Goal: Entertainment & Leisure: Consume media (video, audio)

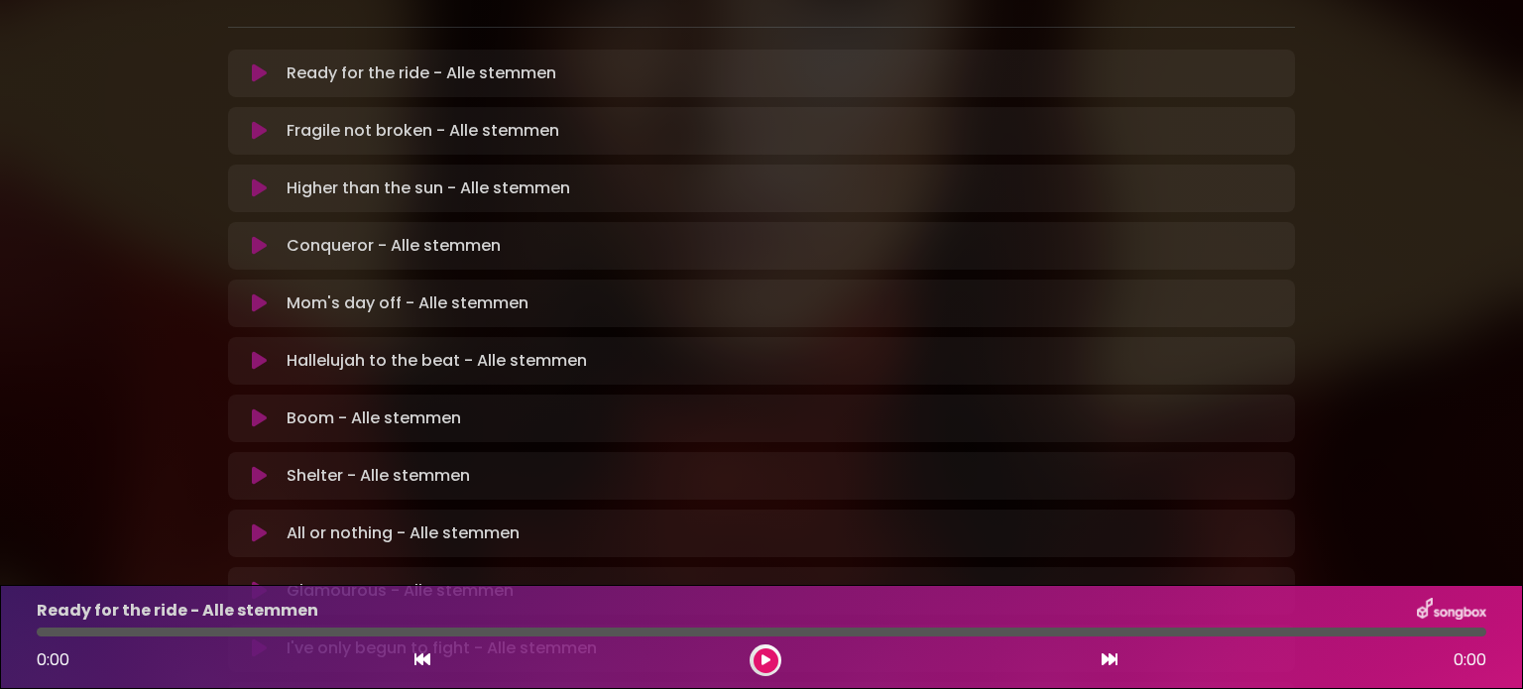
scroll to position [428, 0]
click at [258, 351] on icon at bounding box center [259, 361] width 15 height 20
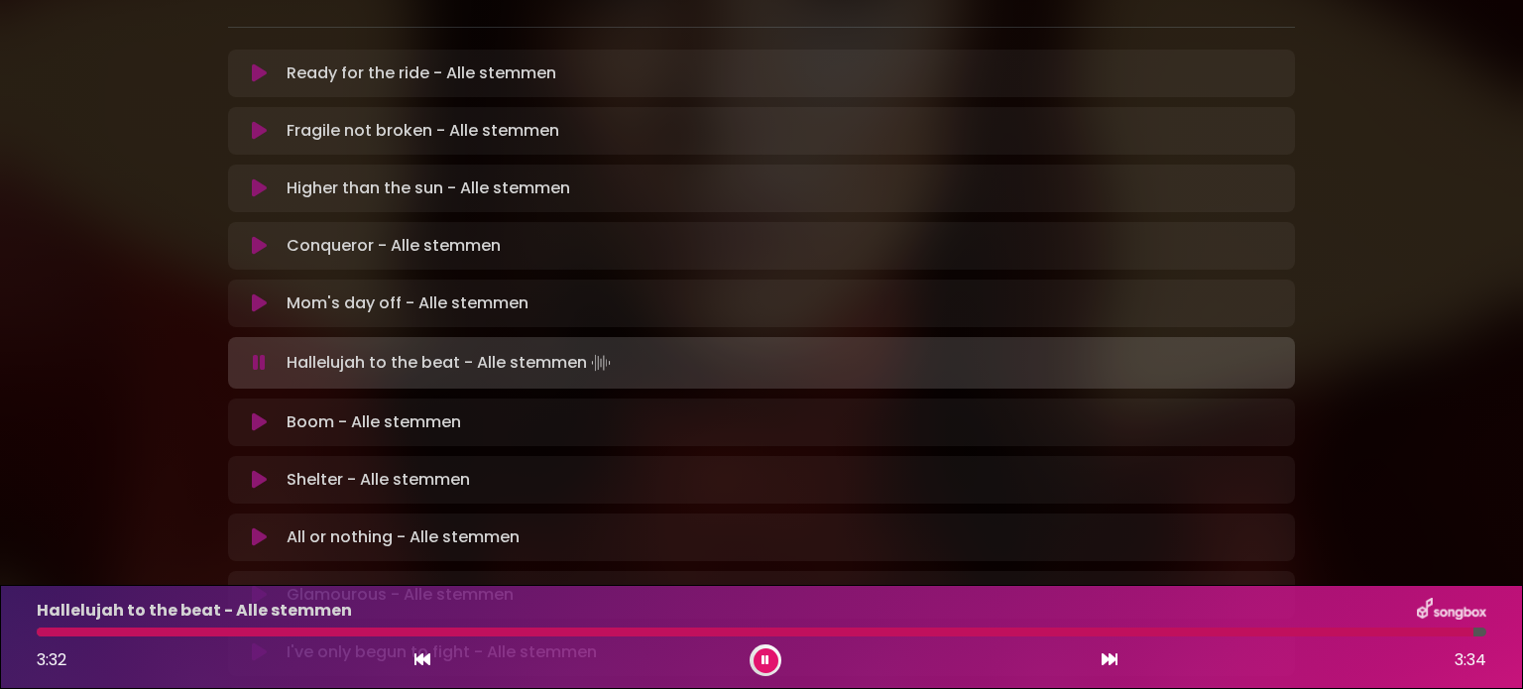
click at [762, 655] on icon at bounding box center [766, 660] width 8 height 12
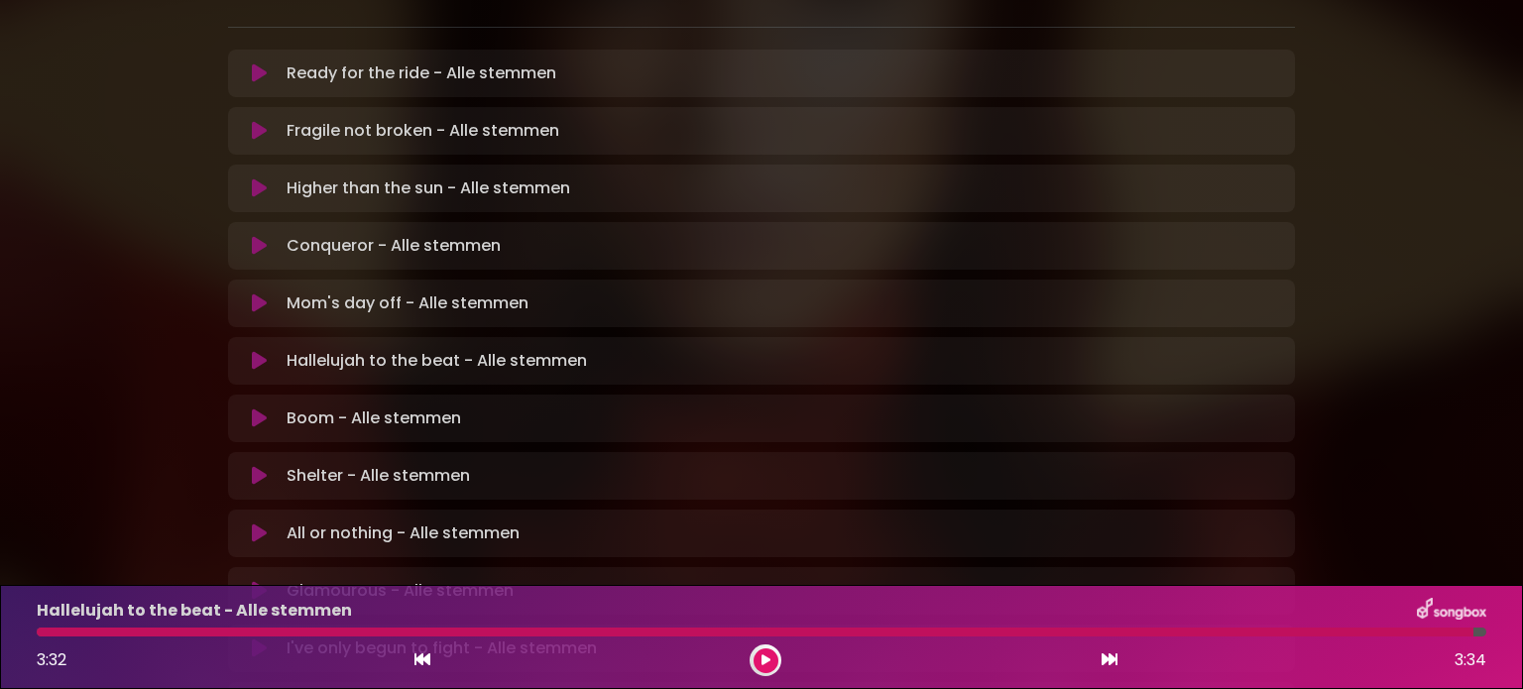
click at [49, 633] on div at bounding box center [755, 632] width 1437 height 9
click at [44, 633] on div at bounding box center [755, 632] width 1437 height 9
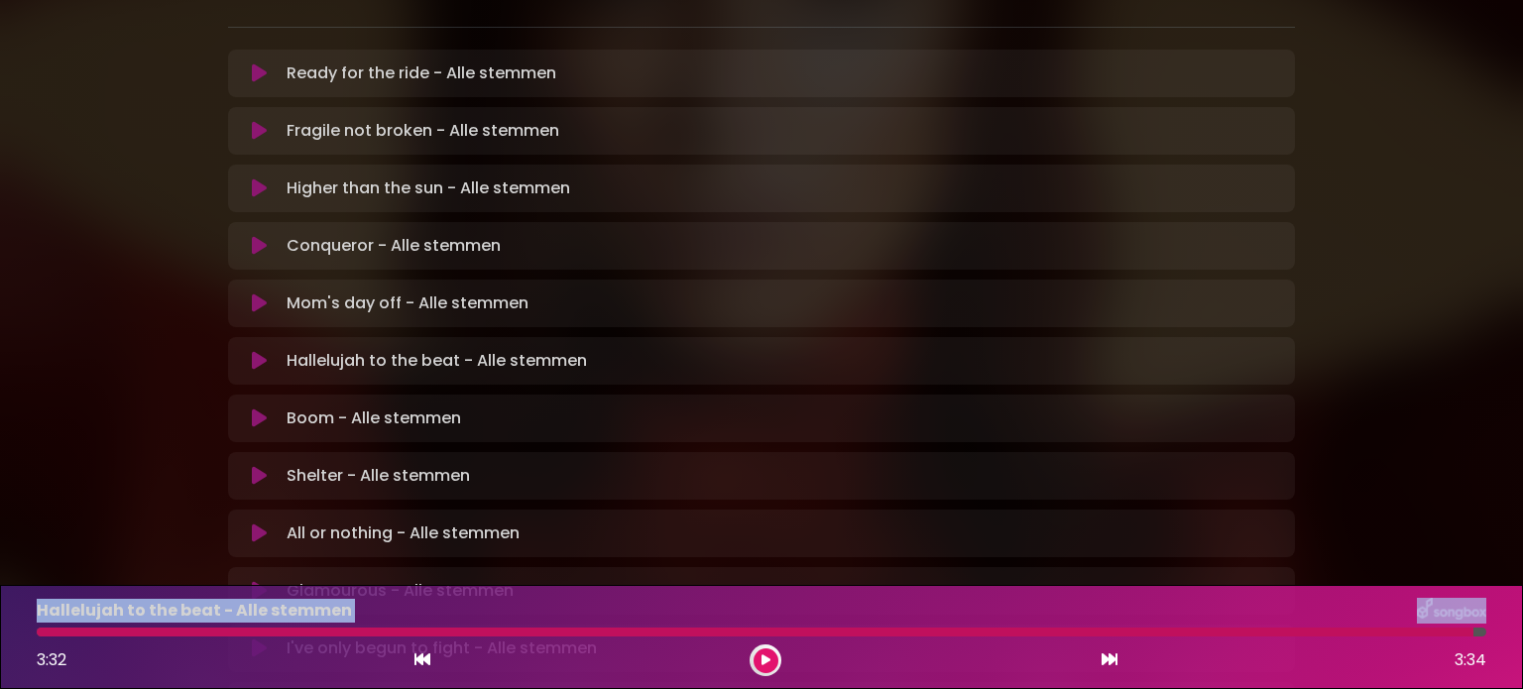
drag, startPoint x: 1467, startPoint y: 630, endPoint x: 4, endPoint y: 615, distance: 1463.6
click at [4, 615] on div "Hallelujah to the beat - Alle stemmen 3:32 3:34" at bounding box center [761, 637] width 1523 height 104
click at [45, 636] on div at bounding box center [755, 632] width 1437 height 9
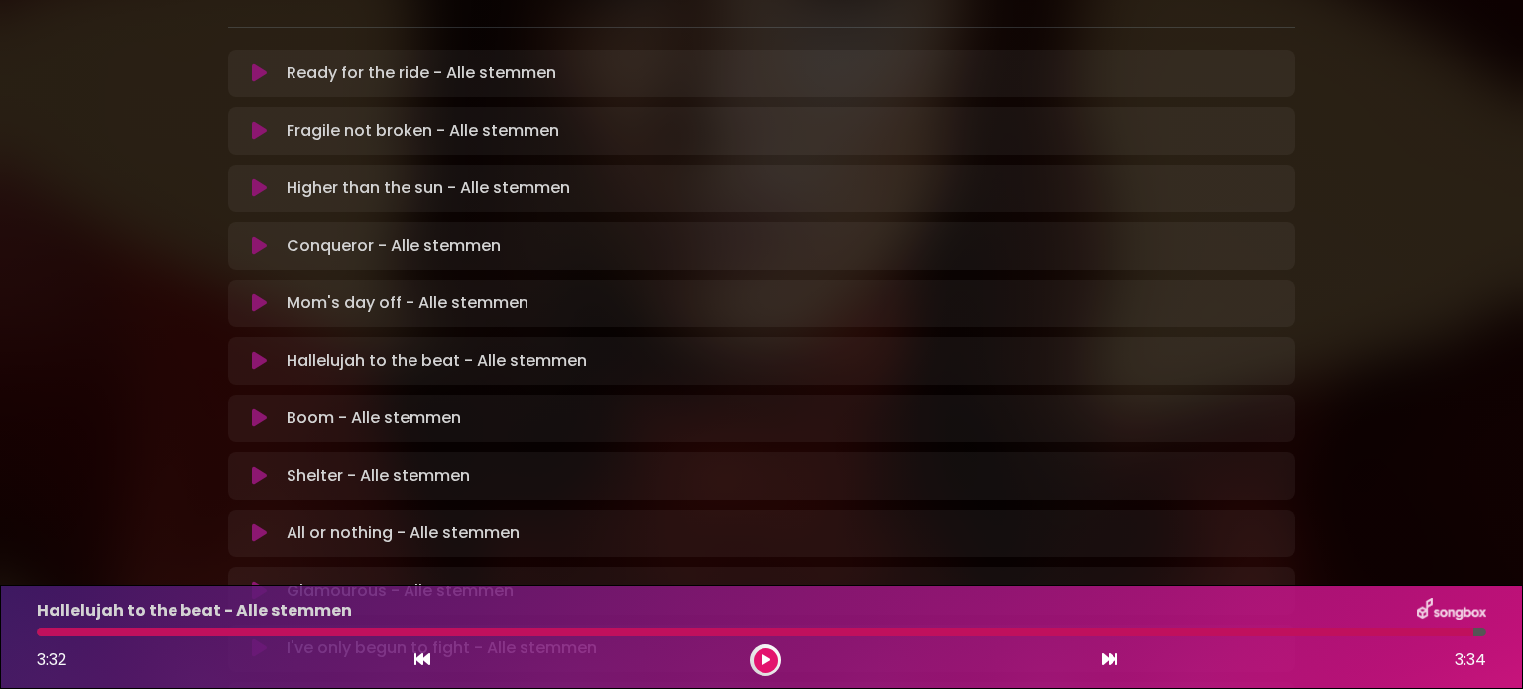
click at [437, 653] on div "3:32 3:34" at bounding box center [761, 661] width 1473 height 32
click at [415, 662] on icon at bounding box center [422, 659] width 16 height 16
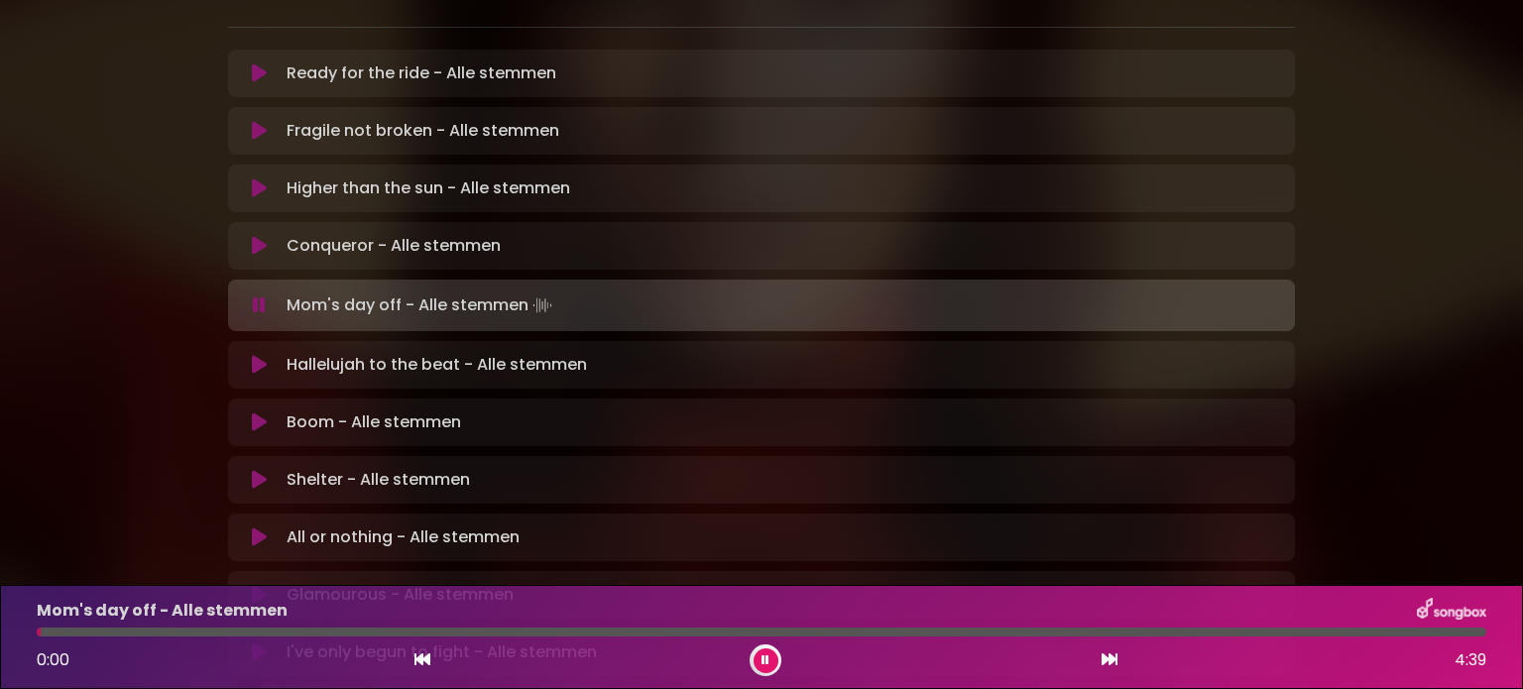
click at [258, 355] on icon at bounding box center [259, 365] width 15 height 20
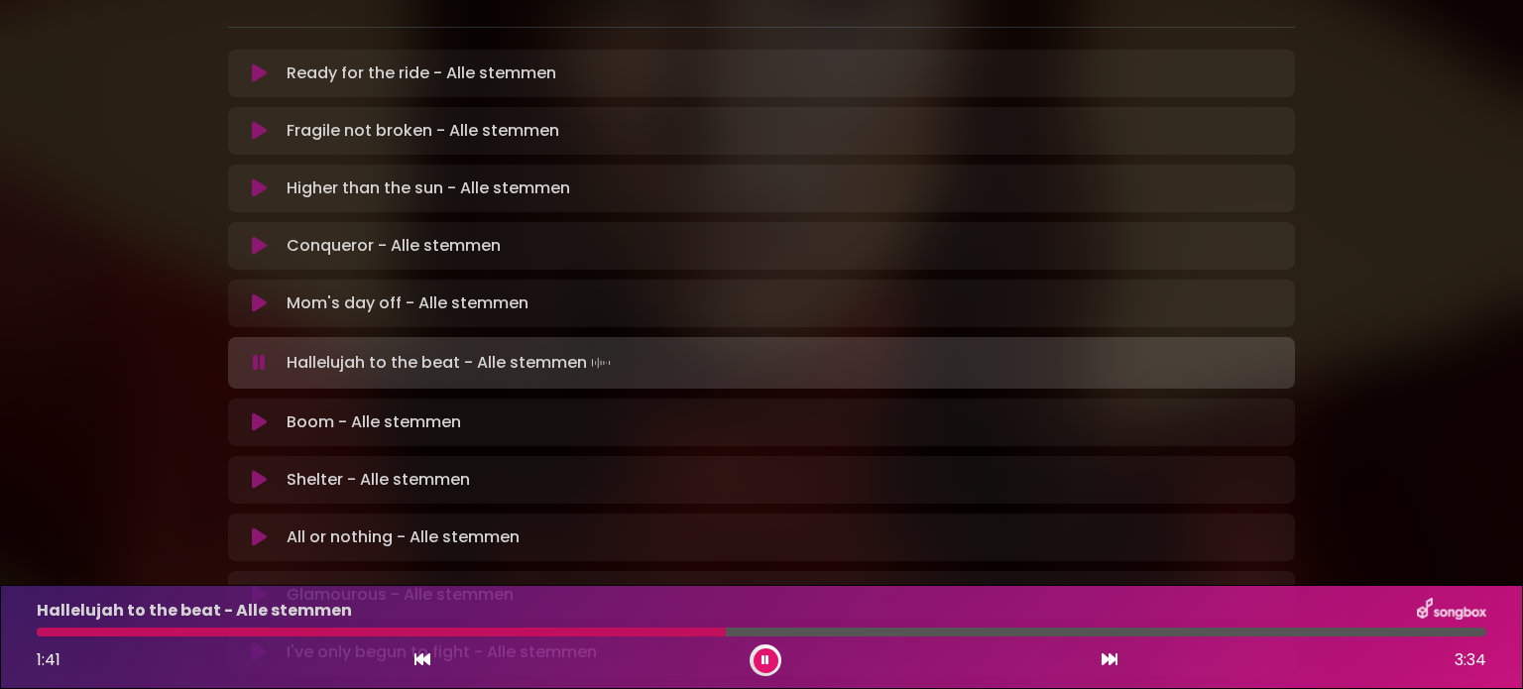
click at [768, 656] on icon at bounding box center [766, 660] width 8 height 12
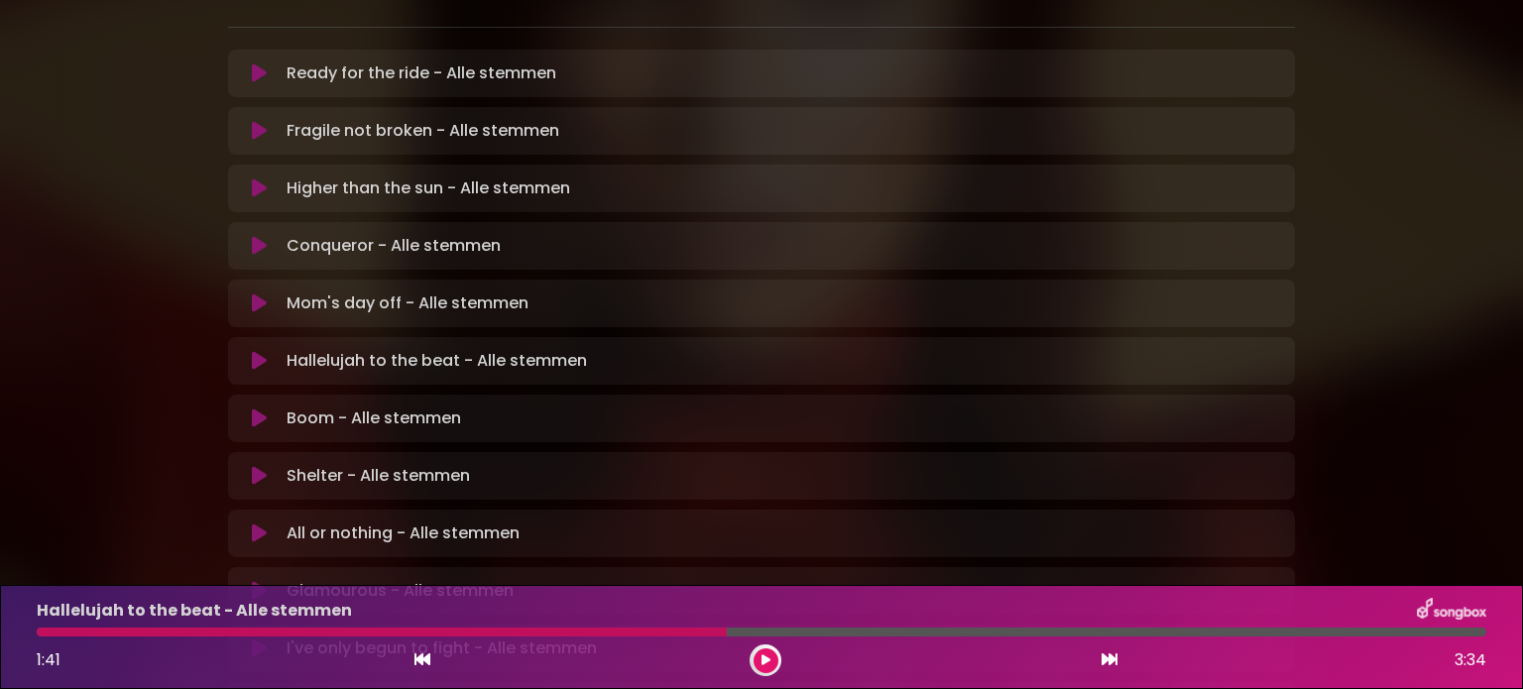
click at [260, 409] on icon at bounding box center [259, 419] width 15 height 20
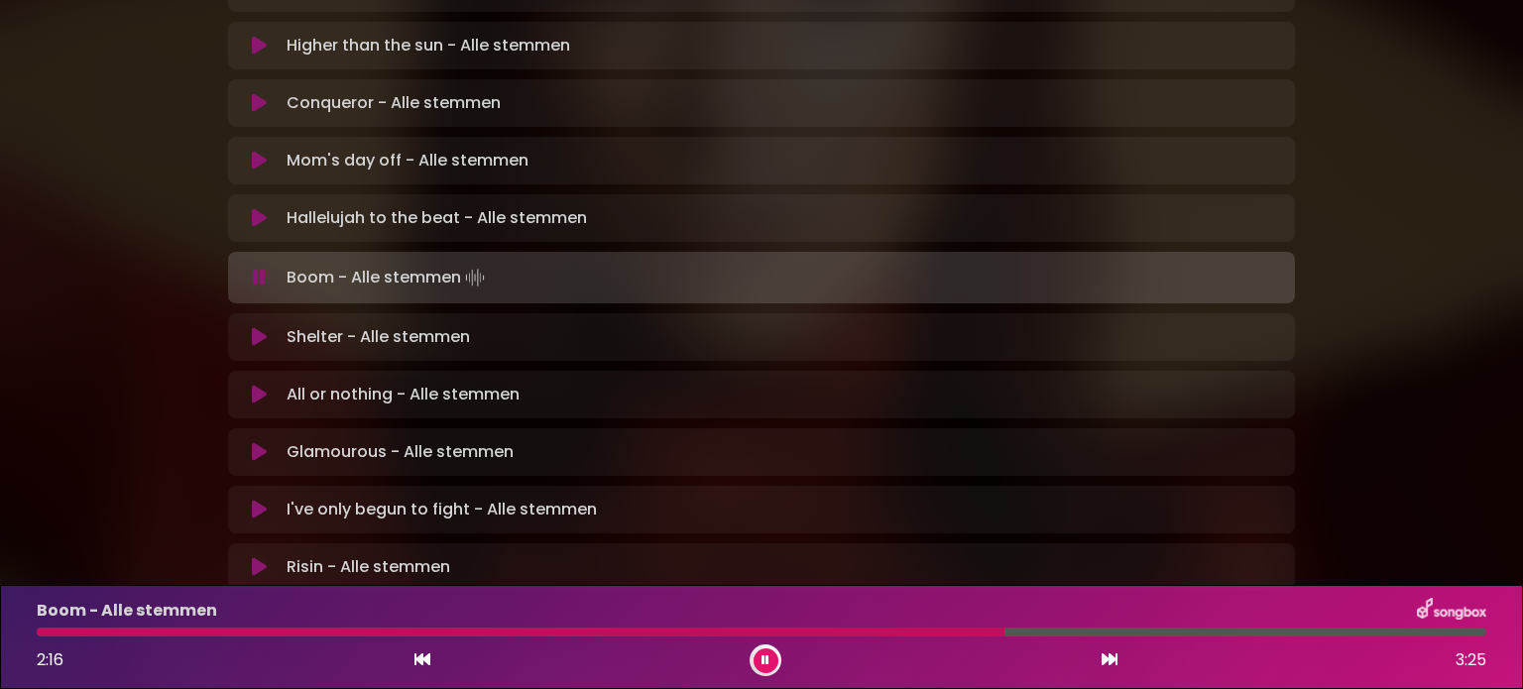
scroll to position [571, 0]
click at [763, 657] on icon at bounding box center [766, 660] width 8 height 12
